Goal: Task Accomplishment & Management: Use online tool/utility

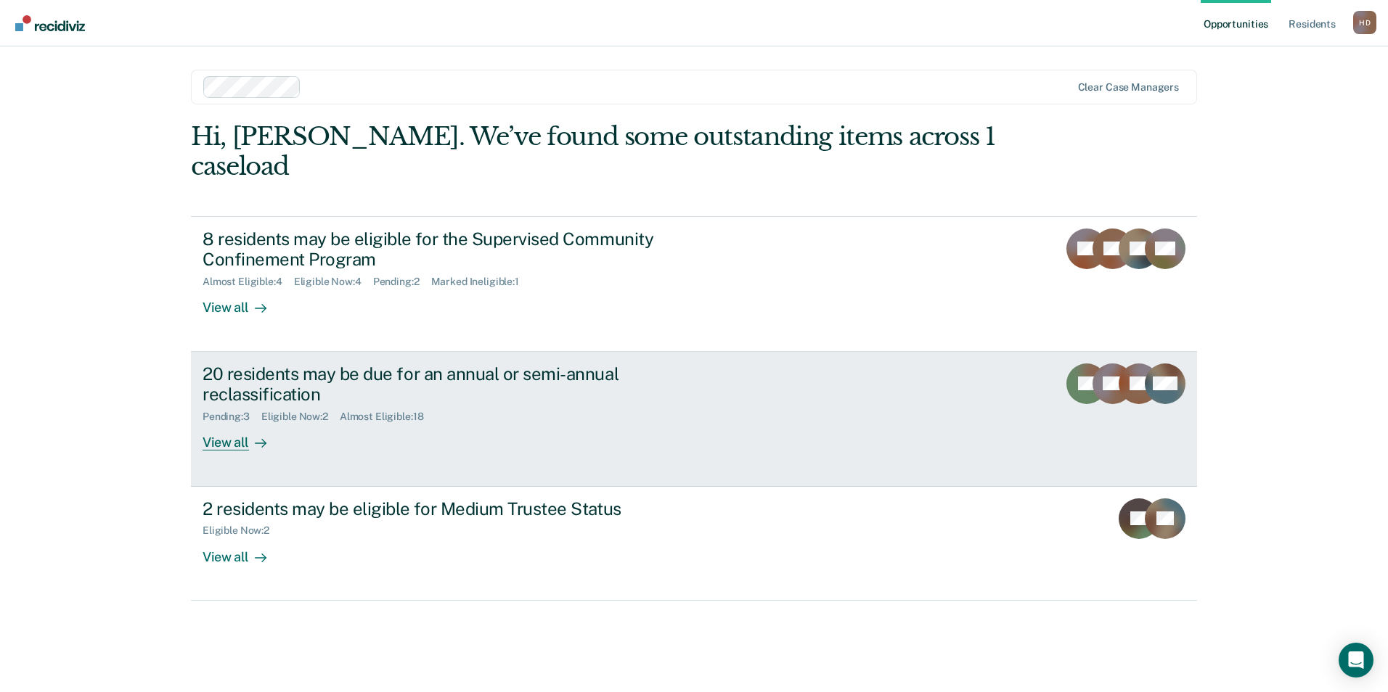
click at [478, 408] on div "20 residents may be due for an annual or semi-annual reclassification Pending :…" at bounding box center [475, 408] width 544 height 88
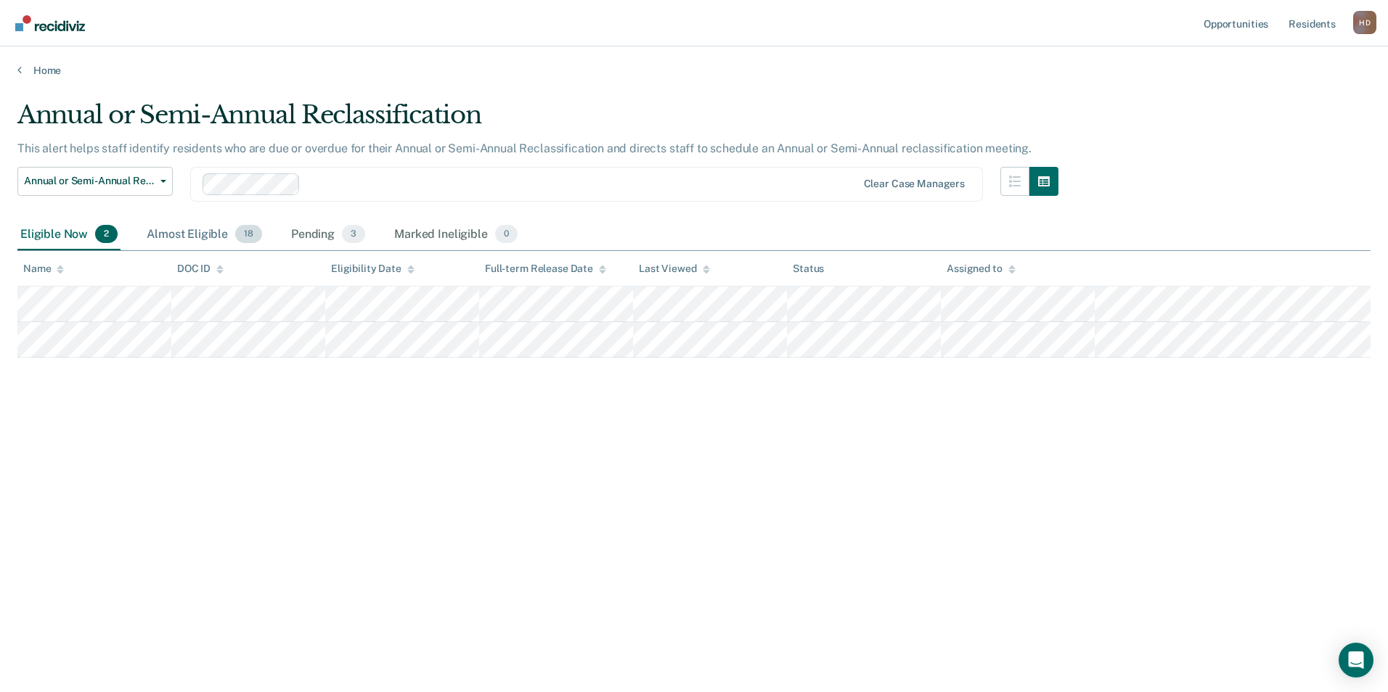
click at [223, 234] on div "Almost Eligible 18" at bounding box center [204, 235] width 121 height 32
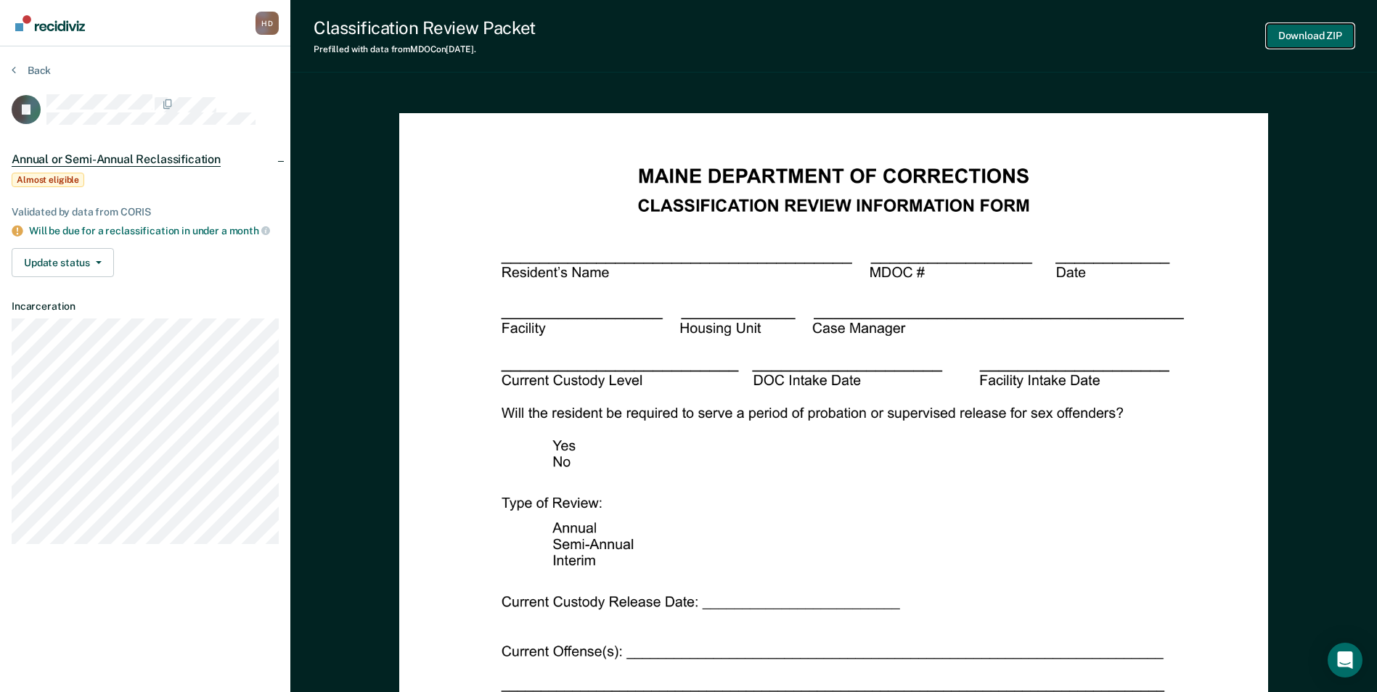
click at [1328, 42] on button "Download ZIP" at bounding box center [1310, 36] width 87 height 24
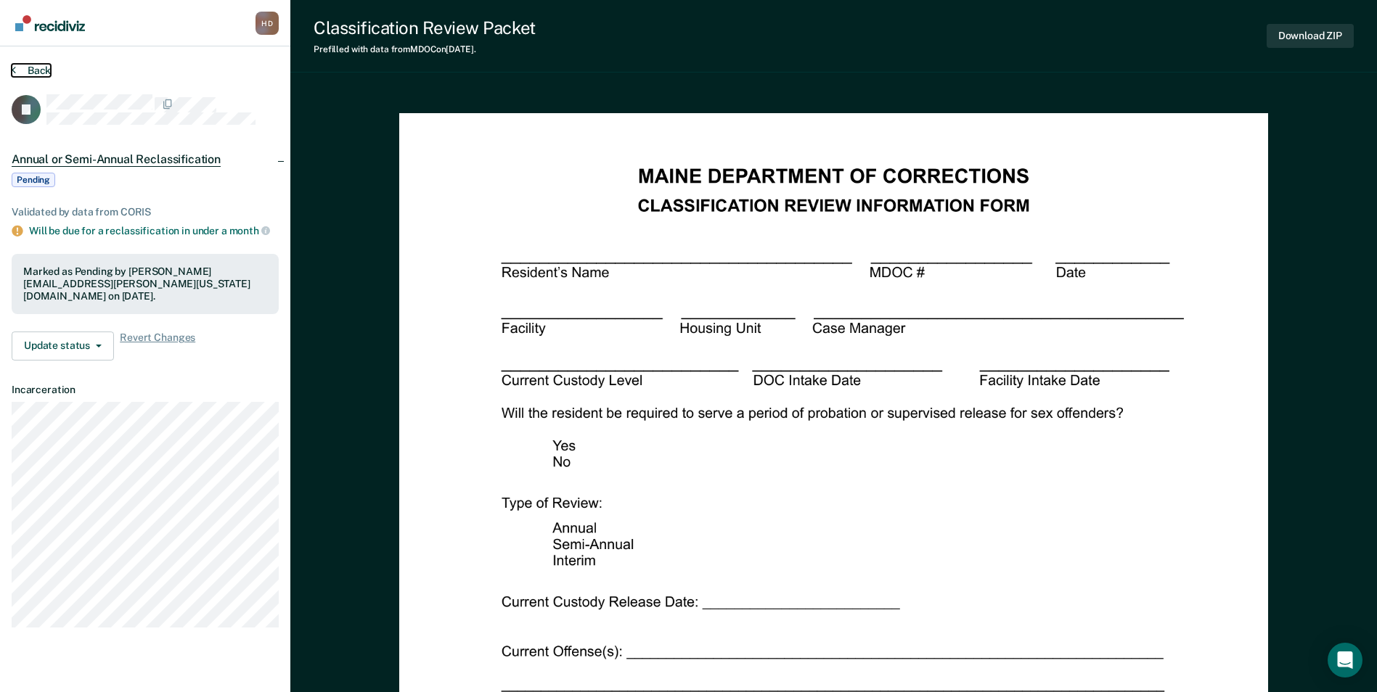
click at [37, 70] on button "Back" at bounding box center [31, 70] width 39 height 13
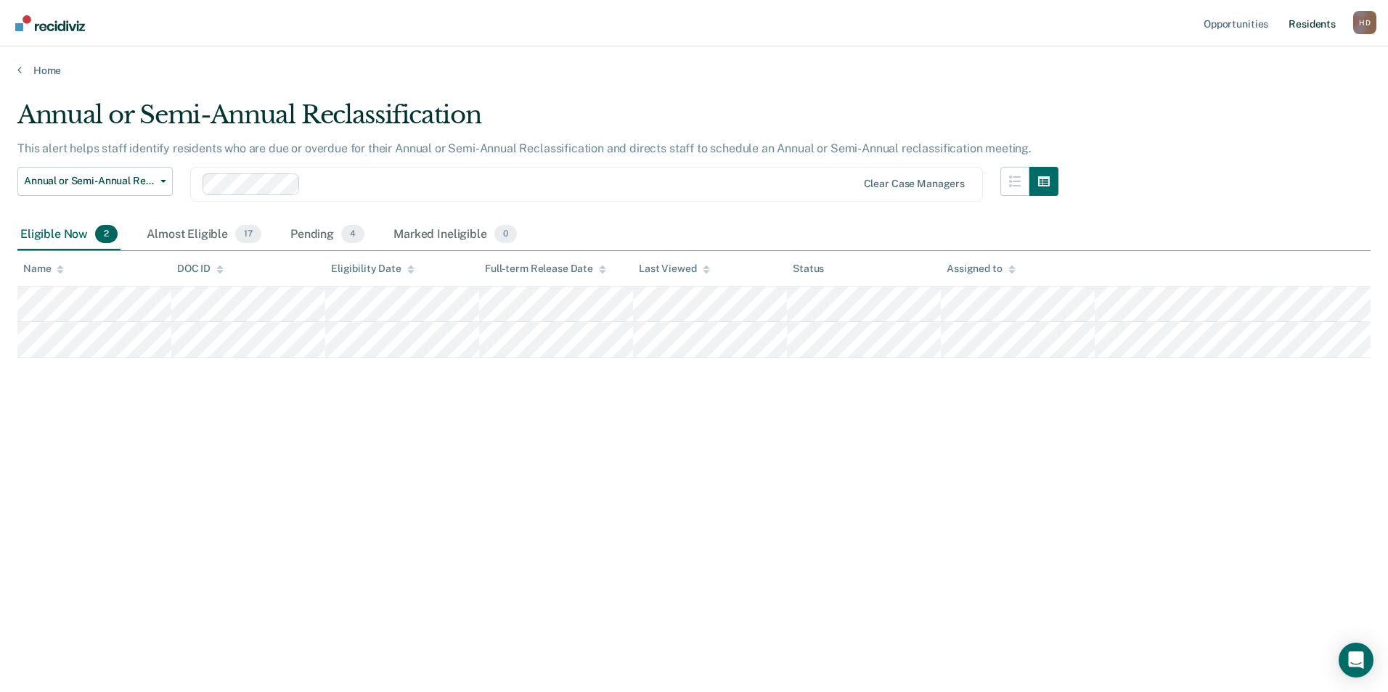
click at [1316, 25] on link "Resident s" at bounding box center [1312, 23] width 53 height 46
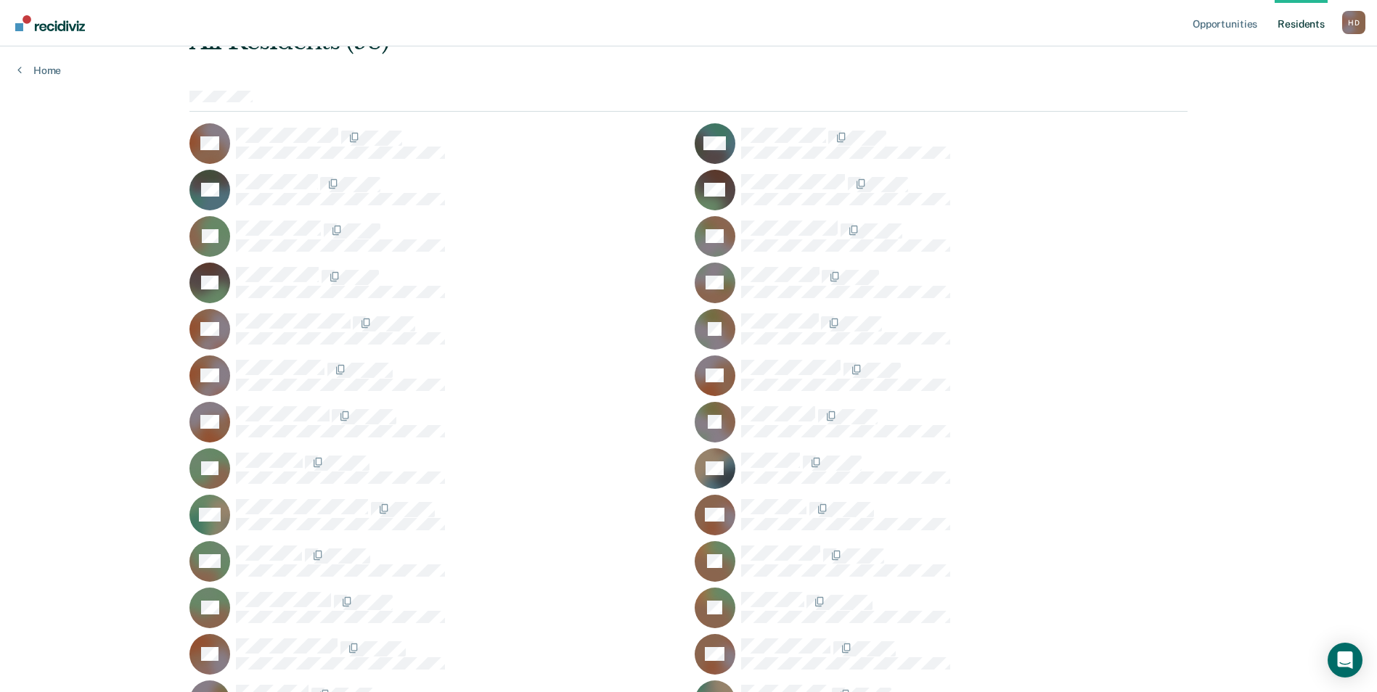
scroll to position [581, 0]
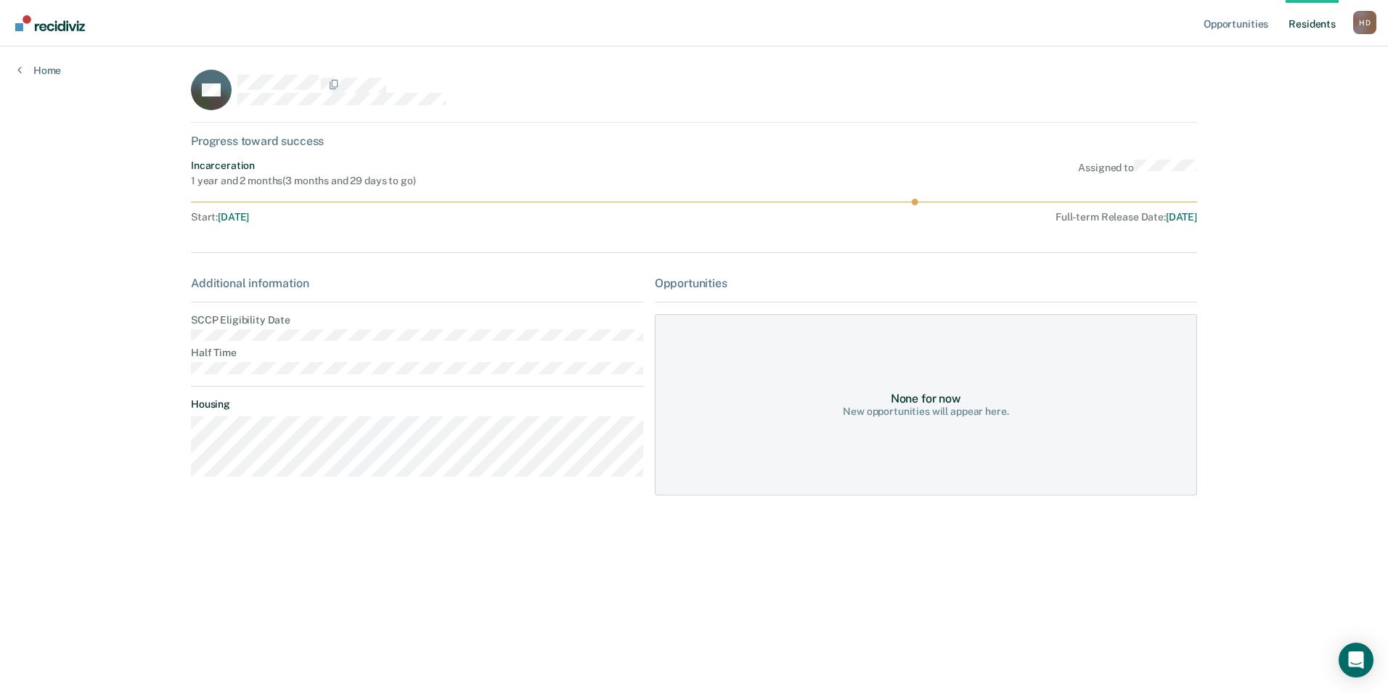
click at [54, 77] on div "Opportunities Resident s [PERSON_NAME] Profile How it works Log Out Home SG Pro…" at bounding box center [694, 346] width 1388 height 692
click at [47, 64] on div "Home" at bounding box center [39, 61] width 78 height 30
click at [48, 77] on div "Opportunities Resident s [PERSON_NAME] Profile How it works Log Out Home SG Pro…" at bounding box center [694, 346] width 1388 height 692
click at [52, 72] on link "Home" at bounding box center [39, 70] width 44 height 13
